Goal: Book appointment/travel/reservation

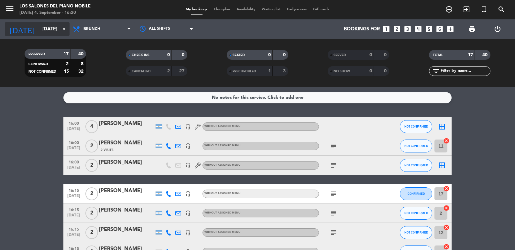
click at [54, 34] on input "[DATE]" at bounding box center [70, 29] width 62 height 12
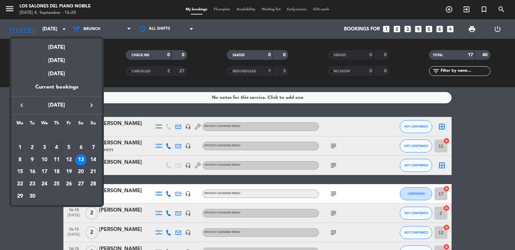
click at [398, 29] on div at bounding box center [257, 125] width 515 height 250
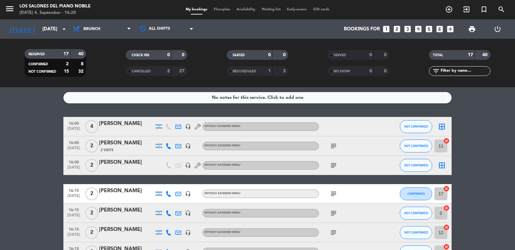
click at [396, 28] on icon "looks_two" at bounding box center [397, 29] width 8 height 8
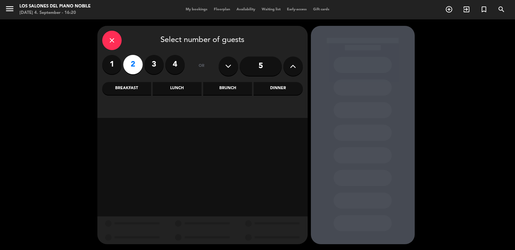
click at [228, 89] on div "Brunch" at bounding box center [227, 88] width 49 height 13
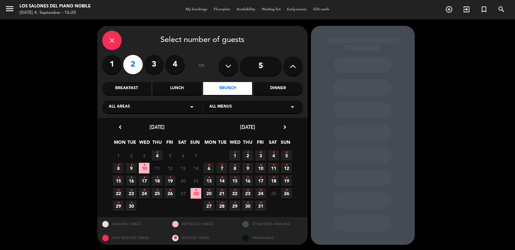
click at [284, 157] on span "5 •" at bounding box center [286, 155] width 11 height 11
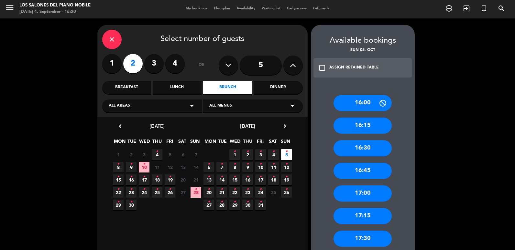
click at [361, 125] on div "16:15" at bounding box center [362, 126] width 58 height 16
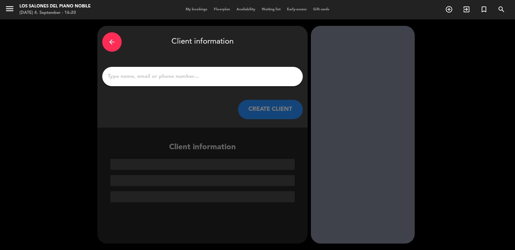
scroll to position [0, 0]
click at [125, 73] on input "1" at bounding box center [202, 76] width 191 height 9
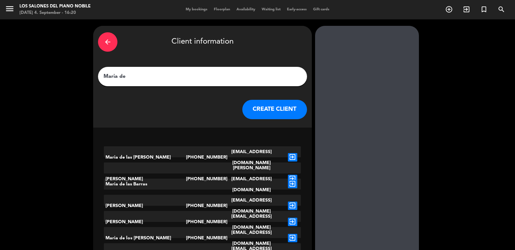
click at [139, 76] on input "Maria de" at bounding box center [202, 76] width 199 height 9
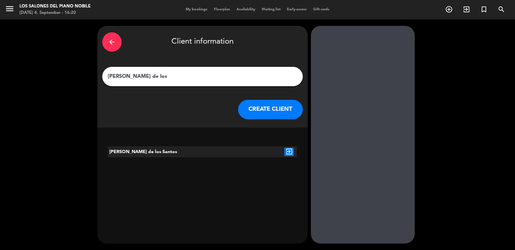
type input "[PERSON_NAME] de los"
click at [292, 153] on icon "exit_to_app" at bounding box center [288, 152] width 9 height 8
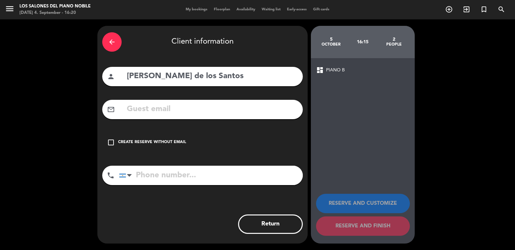
drag, startPoint x: 189, startPoint y: 110, endPoint x: 185, endPoint y: 108, distance: 3.8
click at [185, 108] on input "text" at bounding box center [212, 109] width 172 height 13
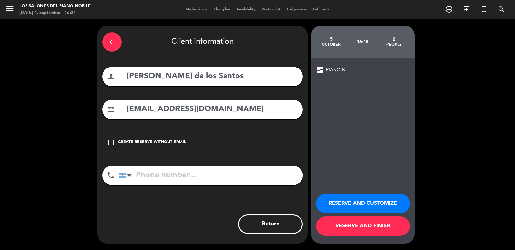
type input "[EMAIL_ADDRESS][DOMAIN_NAME]"
click at [170, 174] on input "tel" at bounding box center [211, 175] width 184 height 19
type input "1161448058"
click at [340, 198] on button "RESERVE AND CUSTOMIZE" at bounding box center [363, 203] width 94 height 19
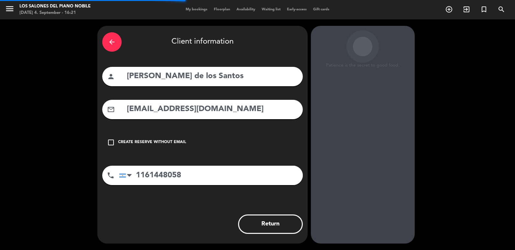
scroll to position [8, 0]
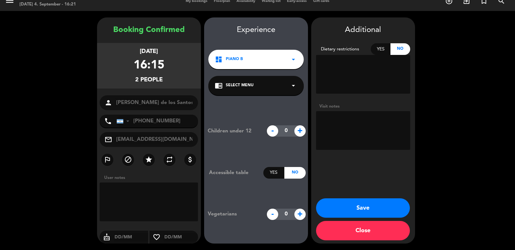
click at [334, 124] on textarea at bounding box center [363, 130] width 94 height 39
paste textarea "Abono 100% 89.000 (1 adulto 1 menor)"
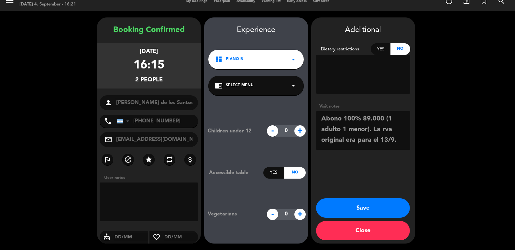
type textarea "Abono 100% 89.000 (1 adulto 1 menor). La rva original era para el 13/9."
drag, startPoint x: 165, startPoint y: 150, endPoint x: 155, endPoint y: 144, distance: 12.2
click at [163, 148] on div "Booking Confirmed [DATE] 16:15 2 people person [PERSON_NAME] de los Santos phon…" at bounding box center [149, 137] width 104 height 226
click at [150, 141] on input "[EMAIL_ADDRESS][DOMAIN_NAME]" at bounding box center [154, 139] width 78 height 9
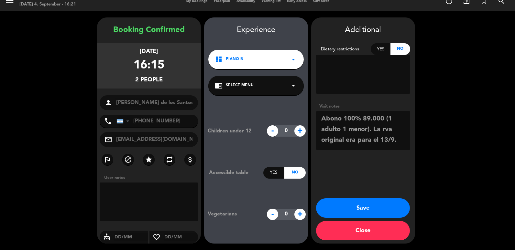
click at [150, 141] on input "[EMAIL_ADDRESS][DOMAIN_NAME]" at bounding box center [154, 139] width 78 height 9
drag, startPoint x: 400, startPoint y: 139, endPoint x: 280, endPoint y: 87, distance: 130.5
click at [280, 87] on booking-confirmed "Booking Confirmed [DATE] 16:15 2 people person [PERSON_NAME] de los Santos phon…" at bounding box center [257, 130] width 502 height 226
click at [344, 232] on button "Close" at bounding box center [363, 230] width 94 height 19
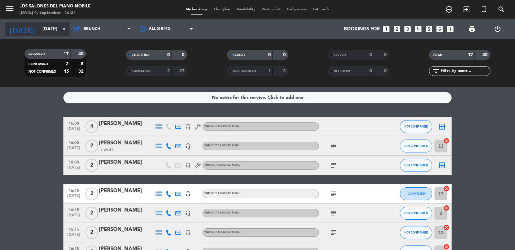
click at [46, 32] on input "[DATE]" at bounding box center [70, 29] width 62 height 12
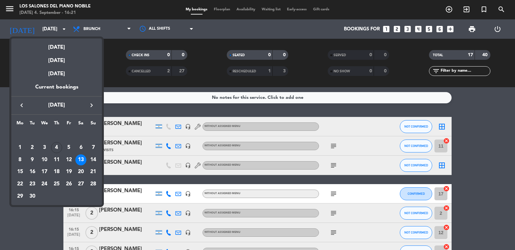
click at [90, 104] on icon "keyboard_arrow_right" at bounding box center [92, 106] width 8 height 8
click at [92, 147] on div "5" at bounding box center [93, 147] width 11 height 11
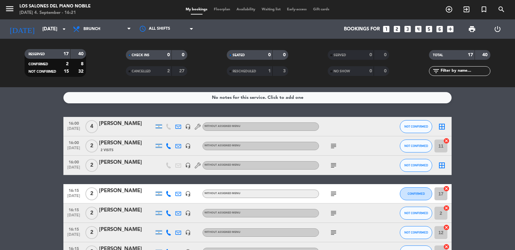
type input "[DATE]"
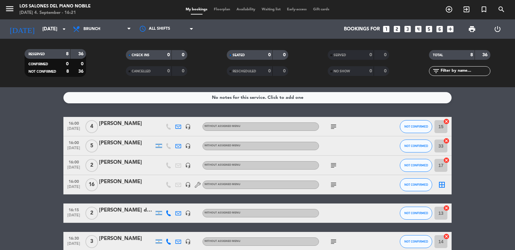
click at [120, 209] on div "[PERSON_NAME] de los Santos" at bounding box center [126, 210] width 55 height 8
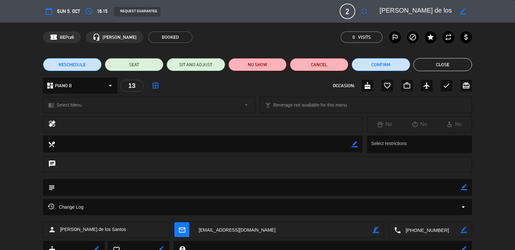
click at [374, 233] on icon "border_color" at bounding box center [376, 230] width 6 height 6
click at [229, 230] on textarea at bounding box center [283, 230] width 179 height 16
type textarea "[EMAIL_ADDRESS][DOMAIN_NAME]"
click at [374, 233] on icon at bounding box center [376, 230] width 6 height 6
click at [182, 232] on icon "mail_outline" at bounding box center [181, 229] width 7 height 7
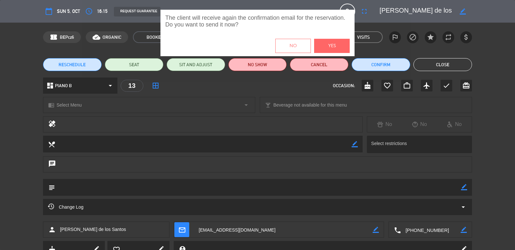
click at [327, 44] on button "Yes" at bounding box center [332, 46] width 36 height 14
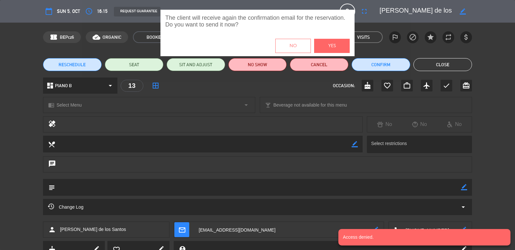
click at [23, 150] on div "The client will receive again the confirmation email for the reservation. Do yo…" at bounding box center [257, 125] width 515 height 231
click at [492, 174] on div "The client will receive again the confirmation email for the reservation. Do yo…" at bounding box center [257, 125] width 515 height 231
click at [462, 183] on div "The client will receive again the confirmation email for the reservation. Do yo…" at bounding box center [257, 125] width 515 height 231
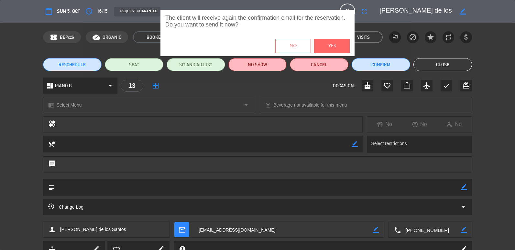
click at [464, 186] on div "The client will receive again the confirmation email for the reservation. Do yo…" at bounding box center [257, 125] width 515 height 231
click at [298, 44] on button "No" at bounding box center [293, 46] width 36 height 14
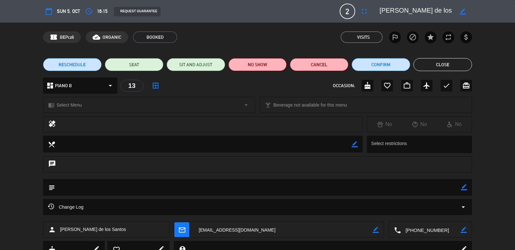
click at [465, 189] on icon "border_color" at bounding box center [464, 187] width 6 height 6
click at [137, 186] on textarea at bounding box center [258, 187] width 406 height 16
paste textarea "Abono 100% 89.000 (1 adulto 1 menor). La rva original era para el 13/9."
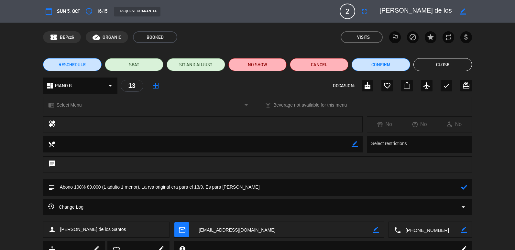
type textarea "Abono 100% 89.000 (1 adulto 1 menor). La rva original era para el 13/9. Es para…"
click at [20, 191] on div "subject" at bounding box center [257, 189] width 515 height 20
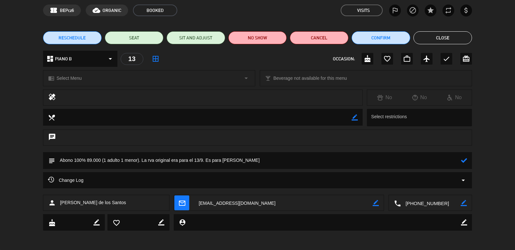
click at [434, 42] on button "Close" at bounding box center [442, 37] width 59 height 13
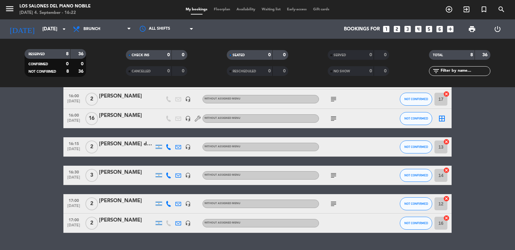
scroll to position [81, 0]
